Goal: Transaction & Acquisition: Purchase product/service

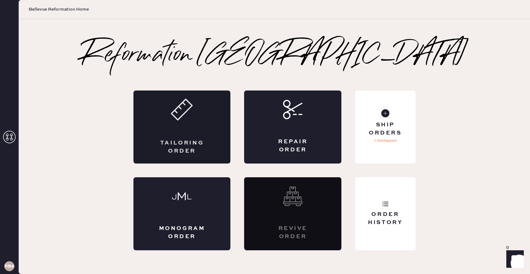
click at [177, 119] on use at bounding box center [182, 109] width 21 height 21
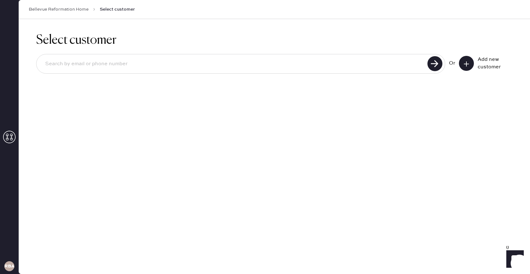
click at [468, 60] on button at bounding box center [466, 63] width 15 height 15
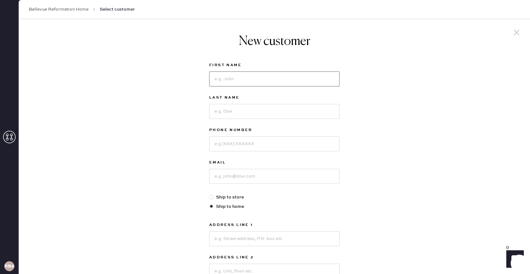
click at [249, 78] on input at bounding box center [274, 78] width 130 height 15
click at [398, 62] on div "New customer First Name Last Name Phone Number Email Ship to store Ship to home…" at bounding box center [275, 212] width 512 height 387
click at [258, 79] on input at bounding box center [274, 78] width 130 height 15
click at [248, 70] on div at bounding box center [274, 78] width 130 height 16
click at [240, 80] on input at bounding box center [274, 78] width 130 height 15
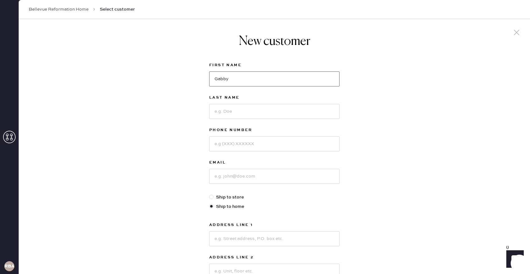
type input "Gabby"
click at [272, 94] on label "Last Name" at bounding box center [274, 97] width 130 height 7
click at [259, 109] on input at bounding box center [274, 111] width 130 height 15
type input "Ashburn"
click at [256, 142] on input at bounding box center [274, 143] width 130 height 15
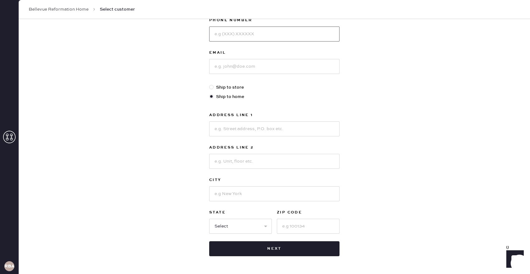
scroll to position [105, 0]
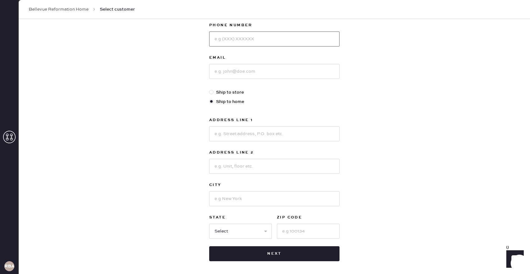
type input "9"
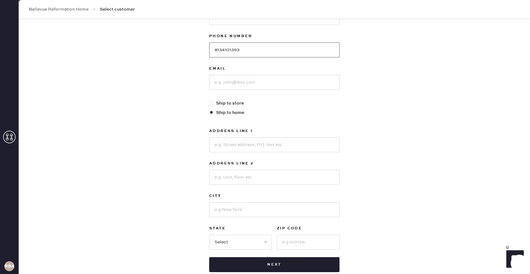
scroll to position [92, 0]
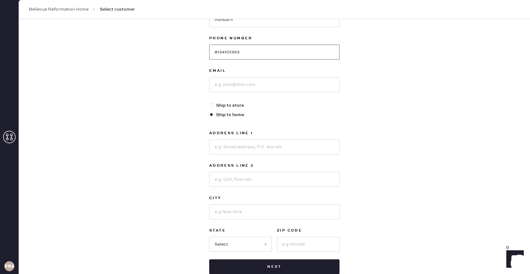
type input "8134101393"
click at [238, 84] on input at bounding box center [274, 84] width 130 height 15
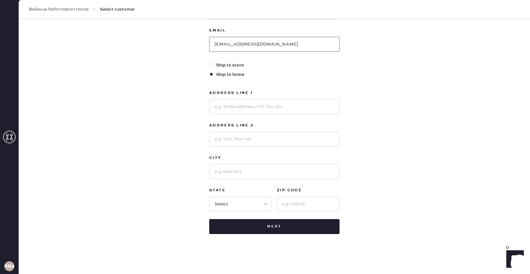
type input "[EMAIL_ADDRESS][DOMAIN_NAME]"
click at [238, 106] on input at bounding box center [274, 106] width 130 height 15
type input "4802 N10th"
click at [231, 168] on input at bounding box center [274, 171] width 130 height 15
type input "Tacoma"
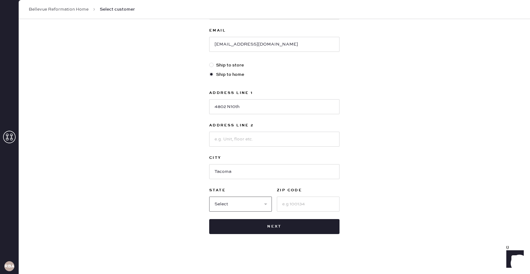
click at [235, 208] on select "Select AK AL AR AZ CA CO CT [GEOGRAPHIC_DATA] DE FL [GEOGRAPHIC_DATA] HI [GEOGR…" at bounding box center [240, 204] width 63 height 15
select select "WA"
click at [324, 197] on input at bounding box center [308, 204] width 63 height 15
type input "98406"
click at [231, 108] on input "4802 N10th" at bounding box center [274, 106] width 130 height 15
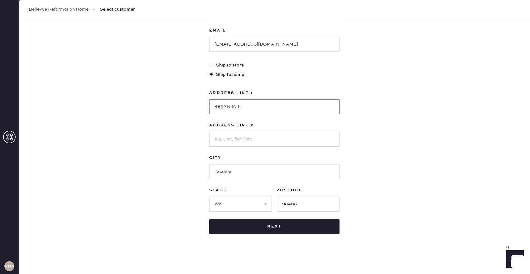
type input "4802 N 10th"
click at [255, 160] on label "City" at bounding box center [274, 157] width 130 height 7
click at [253, 141] on input at bounding box center [274, 139] width 130 height 15
click at [438, 177] on div "New customer First Name Gabby Last Name [GEOGRAPHIC_DATA] Phone Number [PHONE_N…" at bounding box center [275, 80] width 512 height 387
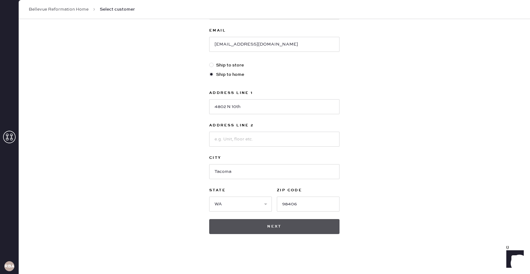
click at [303, 226] on button "Next" at bounding box center [274, 226] width 130 height 15
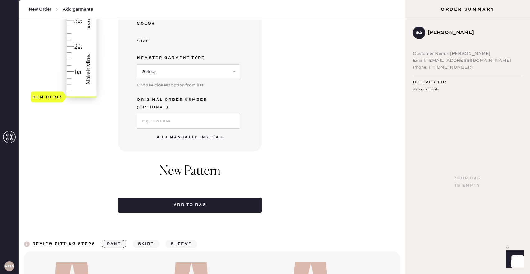
scroll to position [165, 0]
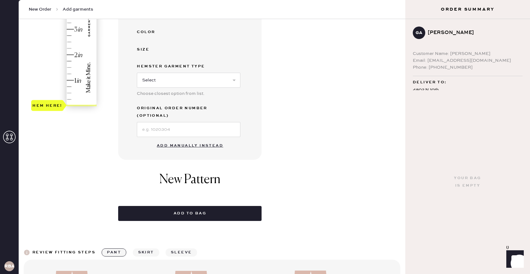
click at [193, 139] on button "Add manually instead" at bounding box center [190, 145] width 74 height 12
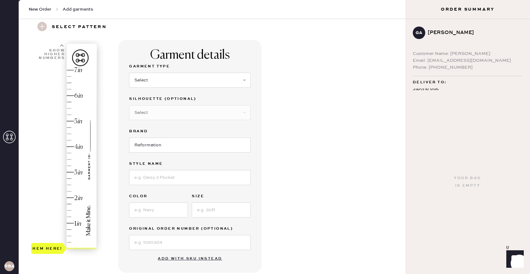
scroll to position [23, 0]
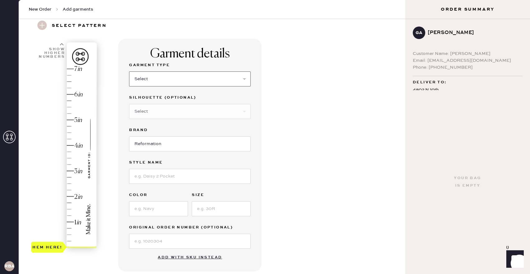
click at [192, 84] on select "Select Basic Skirt Jeans Leggings Pants Shorts Basic Sleeved Dress Basic Sleeve…" at bounding box center [190, 78] width 122 height 15
select select "4"
click at [167, 116] on select "Select Joggers Shorts Cropped Flare Boot Cut Straight Skinny Other" at bounding box center [190, 111] width 122 height 15
click at [215, 106] on select "Select Joggers Shorts Cropped Flare Boot Cut Straight Skinny Other" at bounding box center [190, 111] width 122 height 15
select select "11"
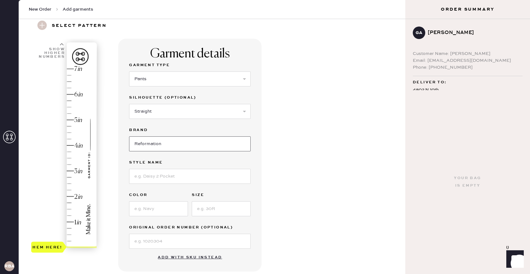
click at [175, 142] on input "Reformation" at bounding box center [190, 143] width 122 height 15
click at [174, 175] on input at bounding box center [190, 176] width 122 height 15
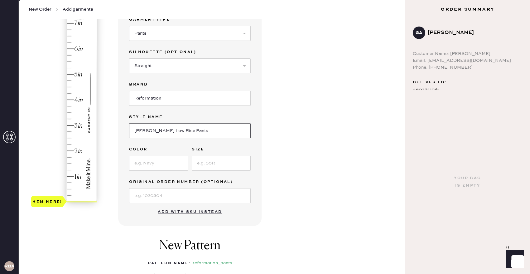
scroll to position [76, 0]
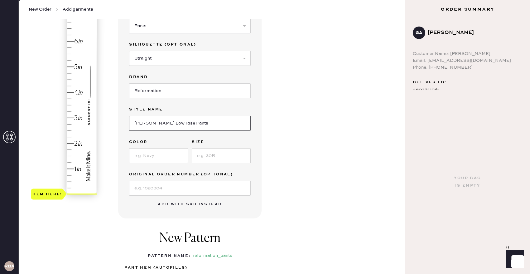
type input "[PERSON_NAME] Low Rise Pants"
click at [167, 161] on input at bounding box center [158, 155] width 59 height 15
type input "Black Currant"
click at [230, 154] on input at bounding box center [221, 155] width 59 height 15
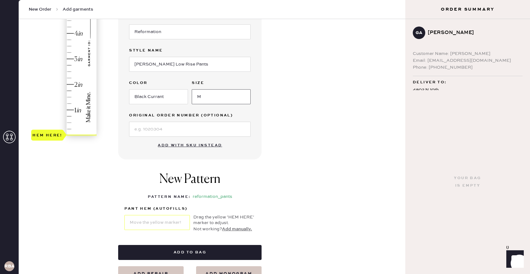
scroll to position [111, 0]
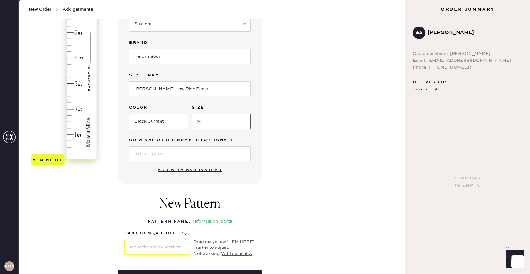
type input "M"
type input "4"
click at [69, 58] on div "Hem here!" at bounding box center [64, 71] width 66 height 184
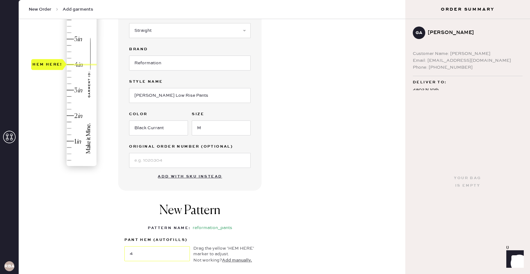
scroll to position [193, 0]
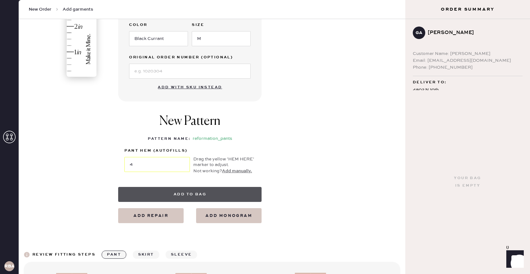
click at [199, 192] on button "Add to bag" at bounding box center [190, 194] width 144 height 15
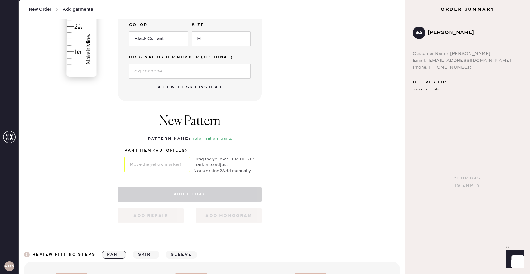
select select "4"
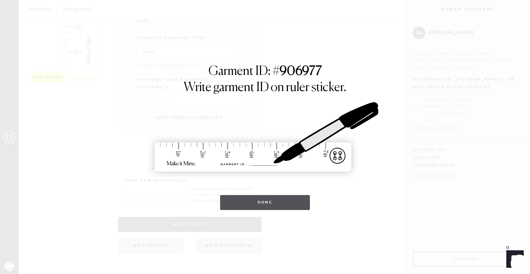
click at [284, 196] on button "Done" at bounding box center [265, 202] width 90 height 15
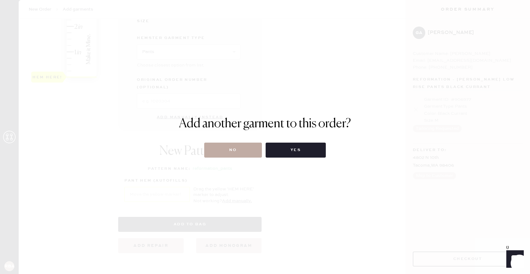
click at [237, 148] on button "No" at bounding box center [233, 150] width 58 height 15
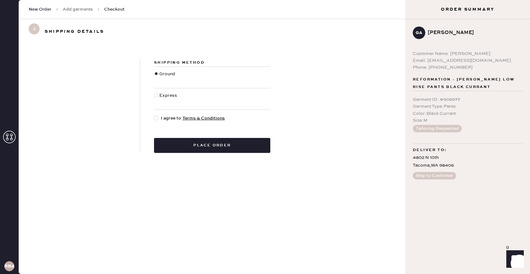
click at [155, 92] on div at bounding box center [156, 99] width 5 height 14
click at [154, 92] on input "Express" at bounding box center [154, 92] width 0 height 0
radio input "true"
click at [157, 121] on div at bounding box center [157, 118] width 7 height 7
click at [154, 115] on input "I agree to Terms & Conditions" at bounding box center [154, 115] width 0 height 0
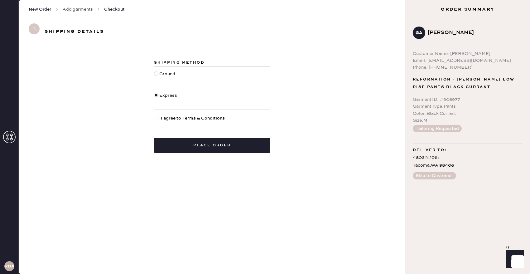
checkbox input "true"
click at [204, 149] on button "Place order" at bounding box center [212, 145] width 116 height 15
